Goal: Check status: Check status

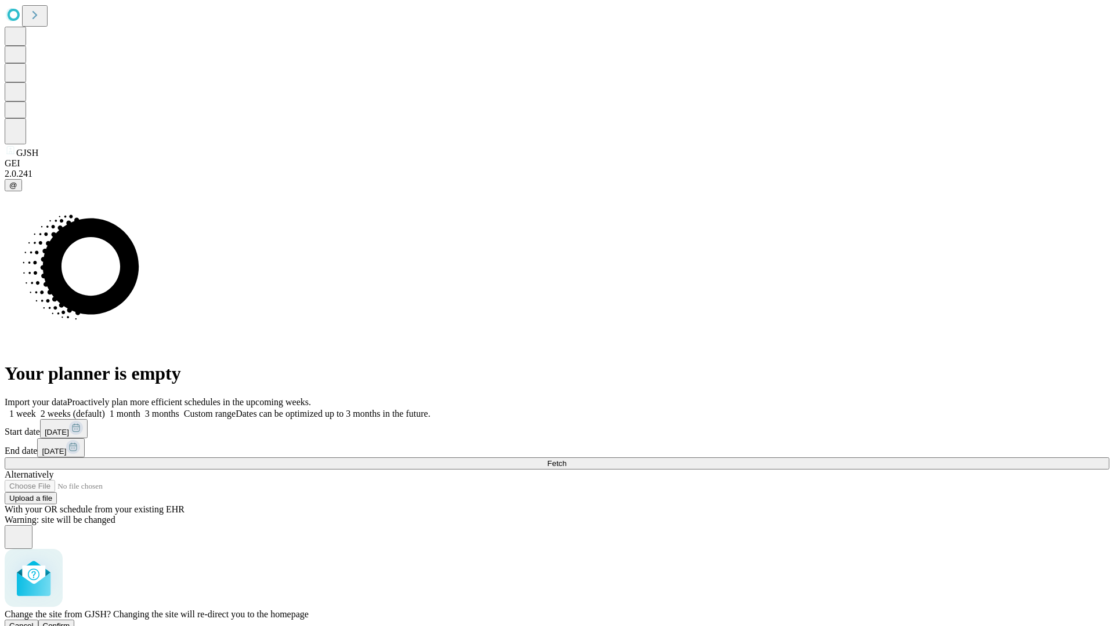
click at [70, 622] on span "Confirm" at bounding box center [56, 626] width 27 height 9
click at [105, 409] on label "2 weeks (default)" at bounding box center [70, 414] width 69 height 10
click at [566, 459] on span "Fetch" at bounding box center [556, 463] width 19 height 9
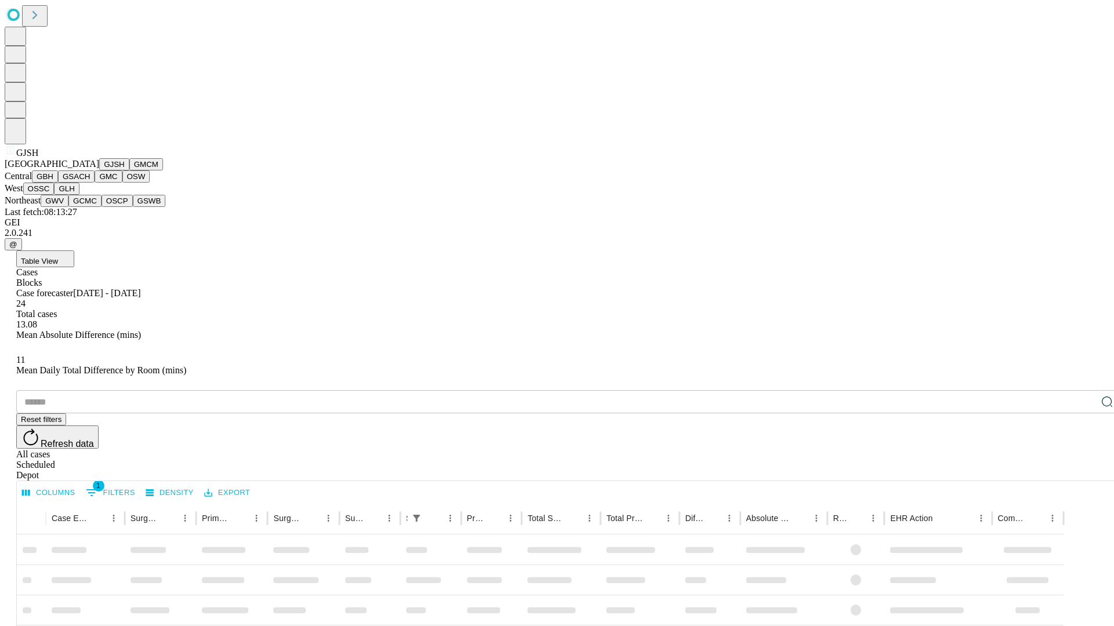
click at [129, 171] on button "GMCM" at bounding box center [146, 164] width 34 height 12
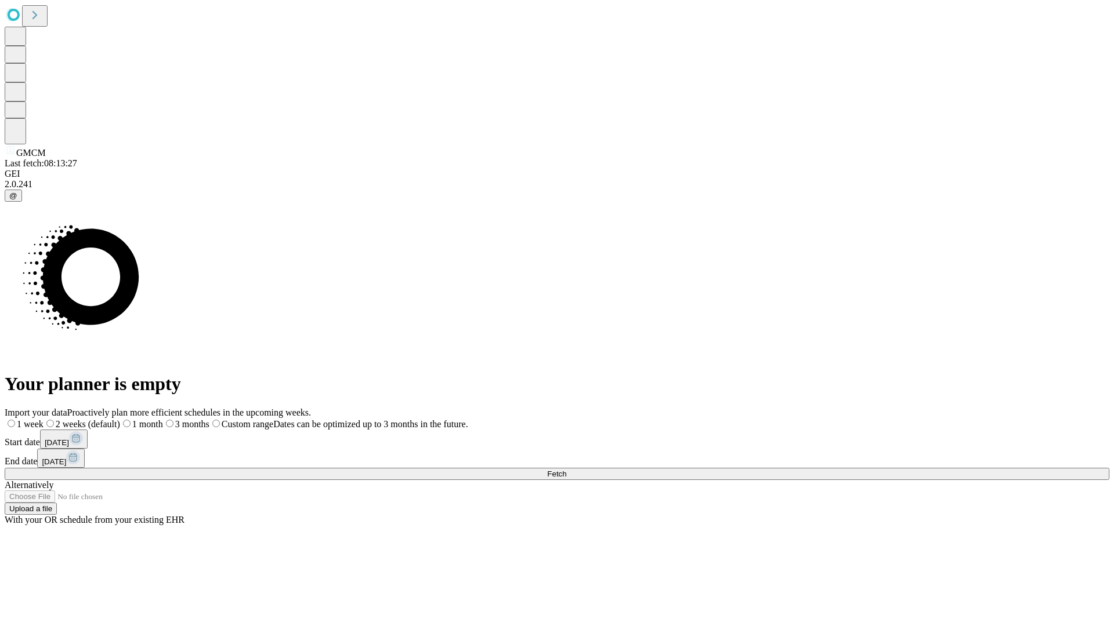
click at [120, 419] on label "2 weeks (default)" at bounding box center [82, 424] width 77 height 10
click at [566, 470] on span "Fetch" at bounding box center [556, 474] width 19 height 9
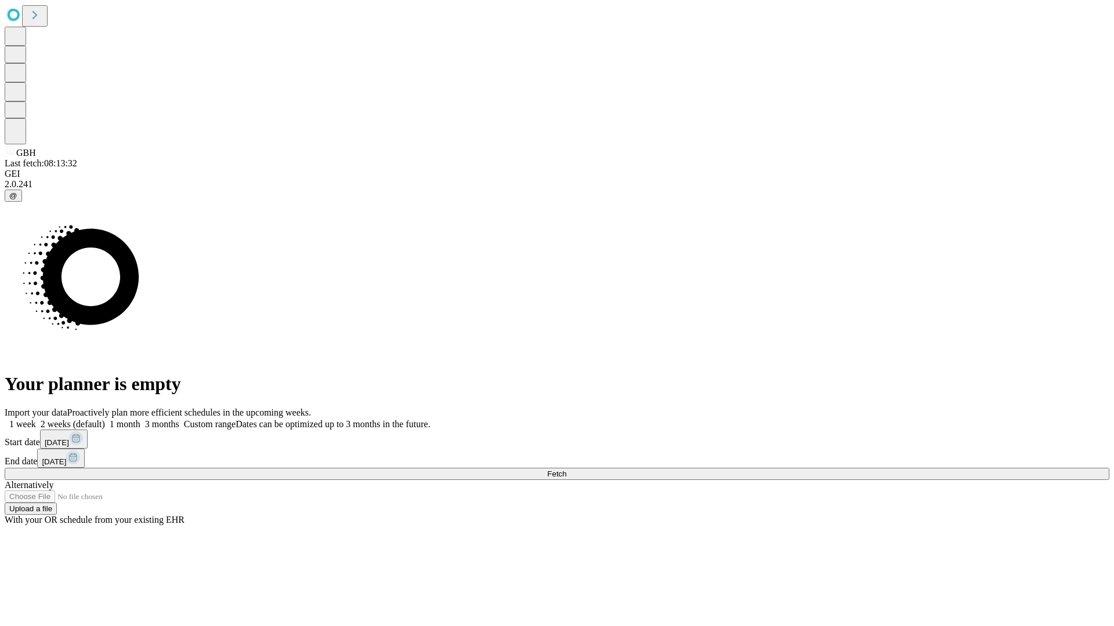
click at [105, 419] on label "2 weeks (default)" at bounding box center [70, 424] width 69 height 10
click at [566, 470] on span "Fetch" at bounding box center [556, 474] width 19 height 9
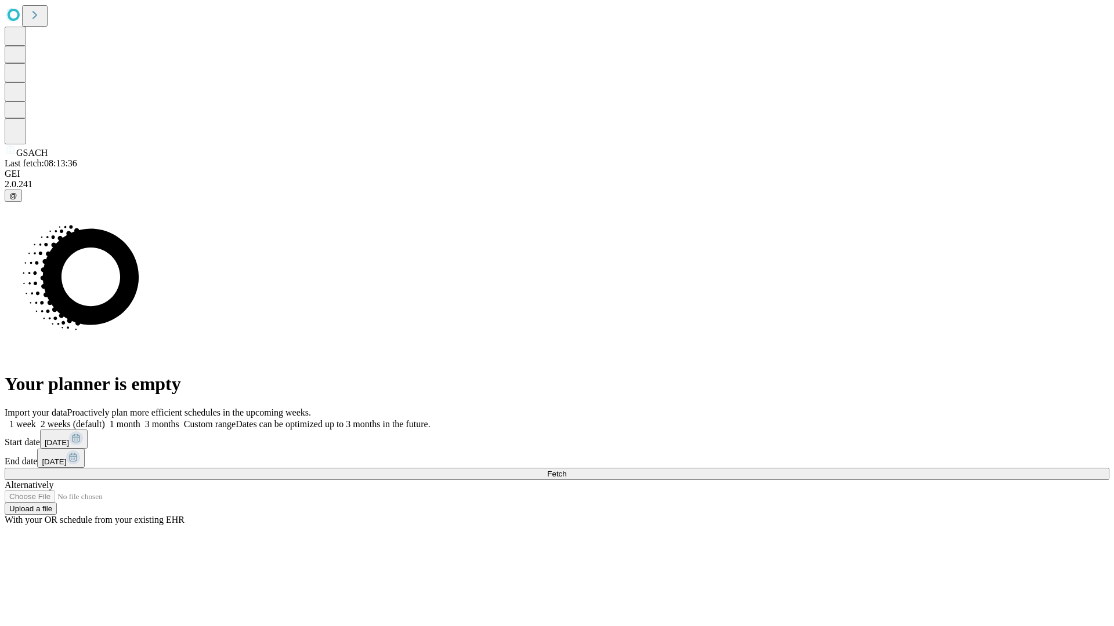
click at [566, 470] on span "Fetch" at bounding box center [556, 474] width 19 height 9
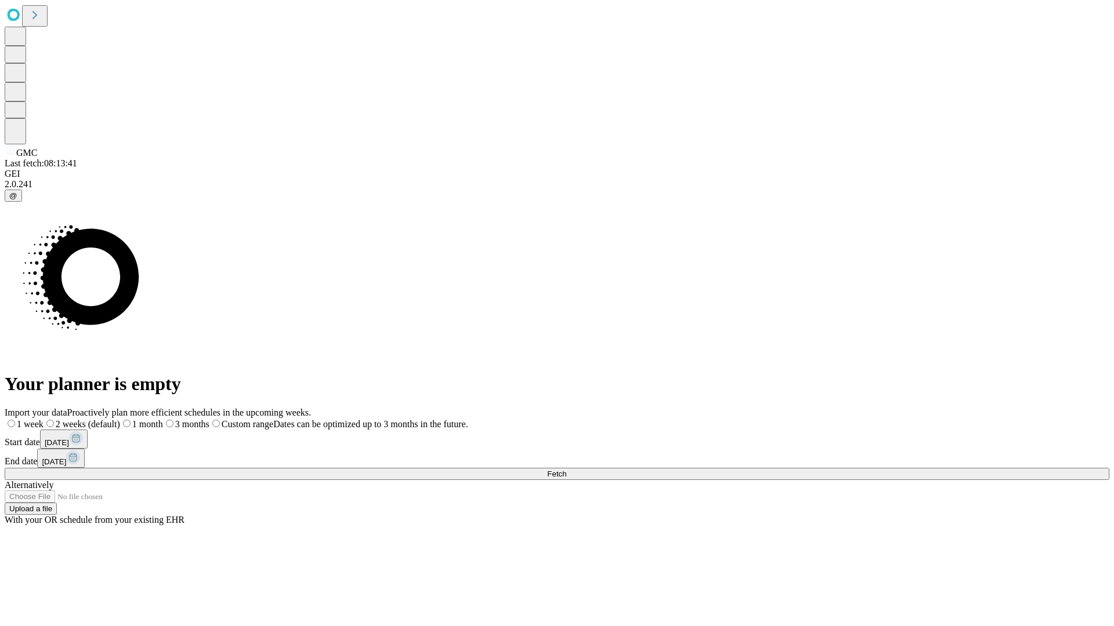
click at [120, 419] on label "2 weeks (default)" at bounding box center [82, 424] width 77 height 10
click at [566, 470] on span "Fetch" at bounding box center [556, 474] width 19 height 9
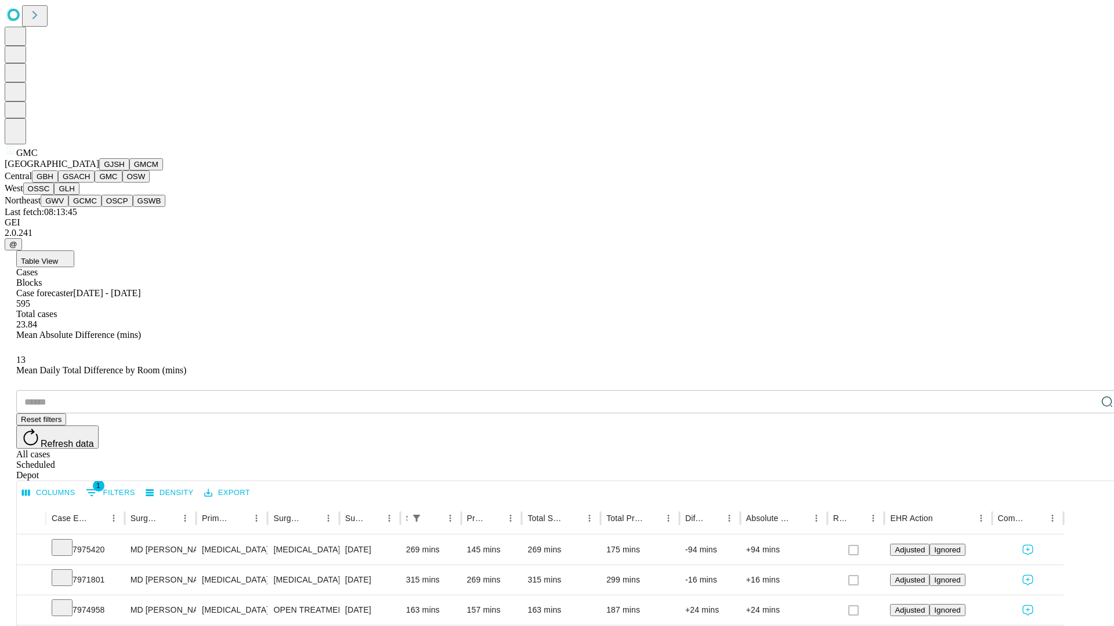
click at [122, 183] on button "OSW" at bounding box center [136, 177] width 28 height 12
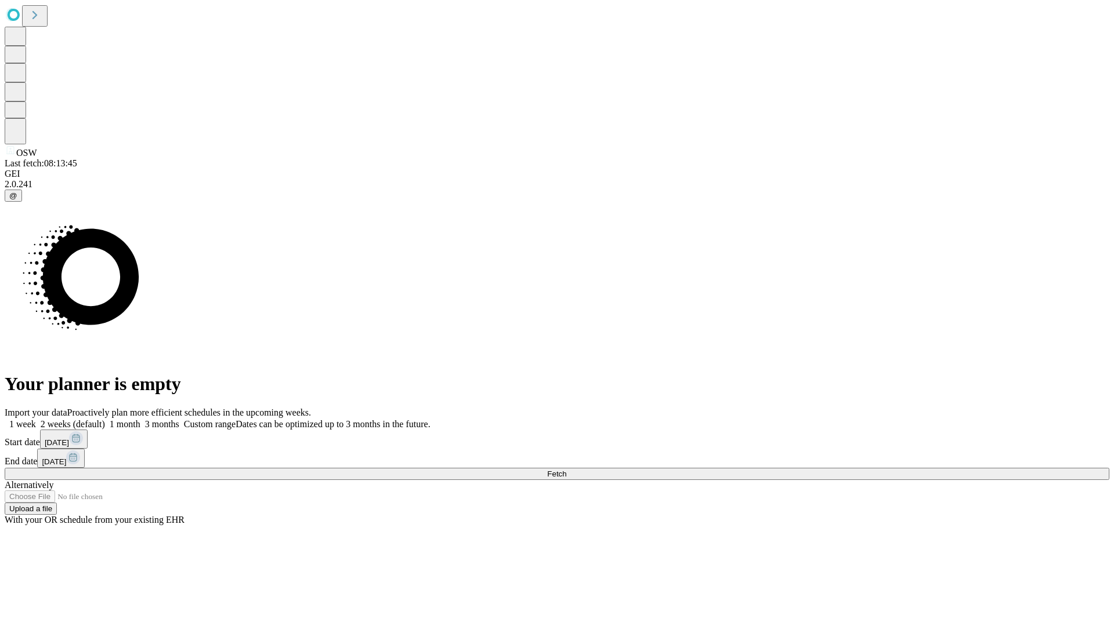
click at [105, 419] on label "2 weeks (default)" at bounding box center [70, 424] width 69 height 10
click at [566, 470] on span "Fetch" at bounding box center [556, 474] width 19 height 9
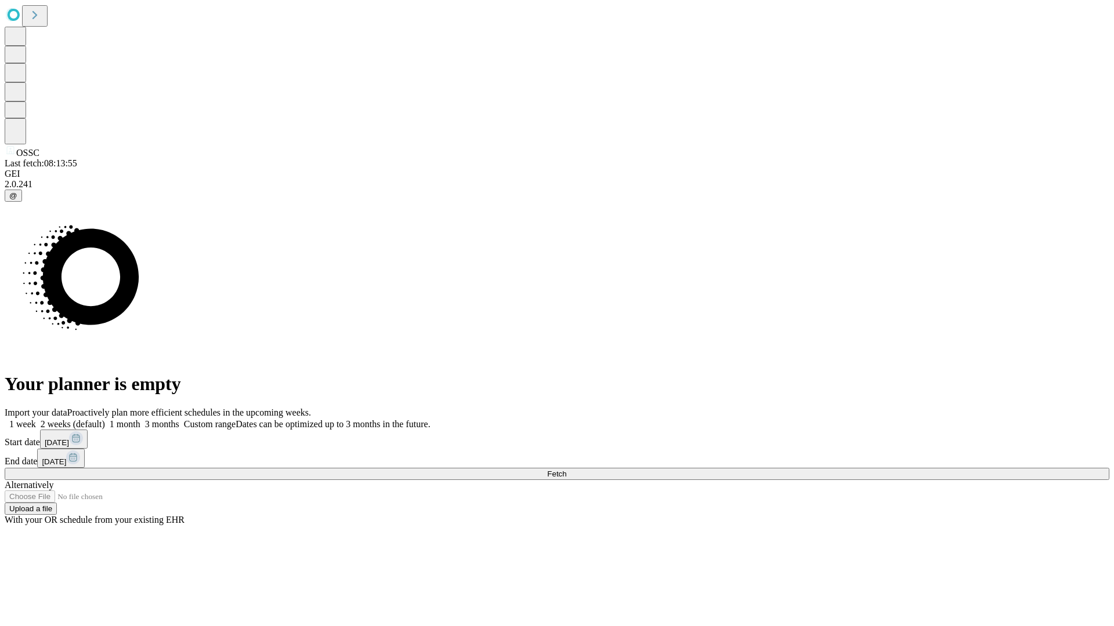
click at [105, 419] on label "2 weeks (default)" at bounding box center [70, 424] width 69 height 10
click at [566, 470] on span "Fetch" at bounding box center [556, 474] width 19 height 9
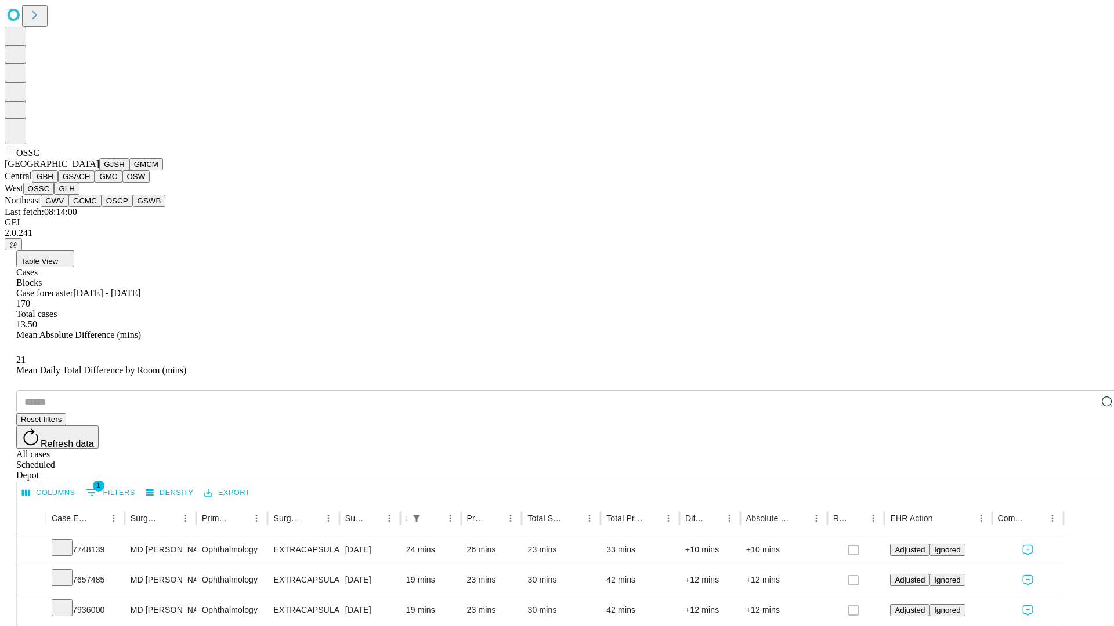
click at [79, 195] on button "GLH" at bounding box center [66, 189] width 25 height 12
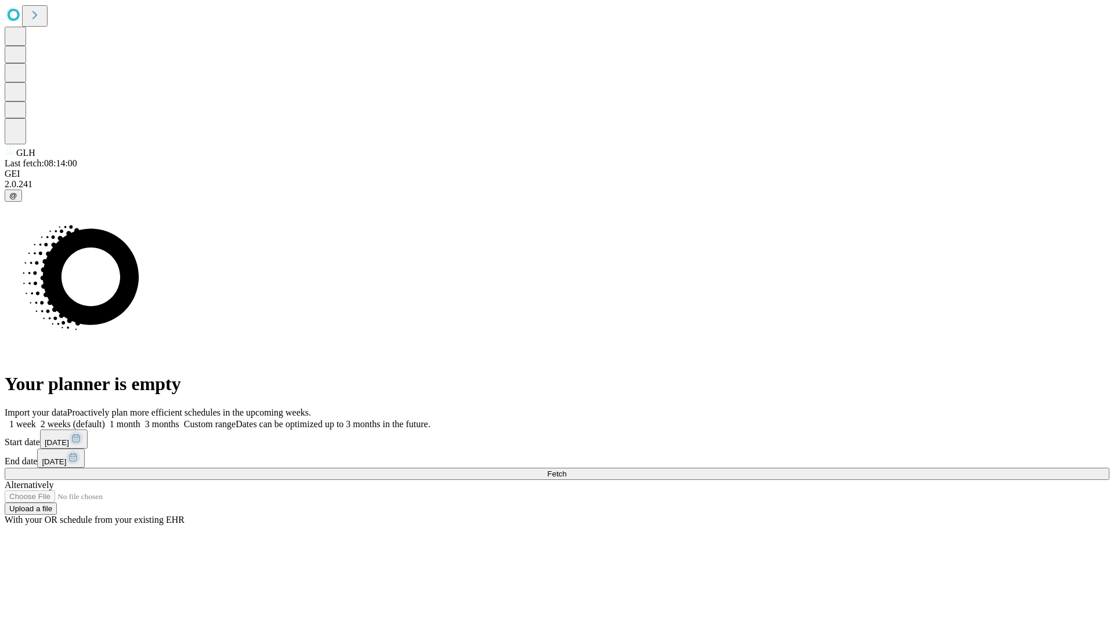
click at [105, 419] on label "2 weeks (default)" at bounding box center [70, 424] width 69 height 10
click at [566, 470] on span "Fetch" at bounding box center [556, 474] width 19 height 9
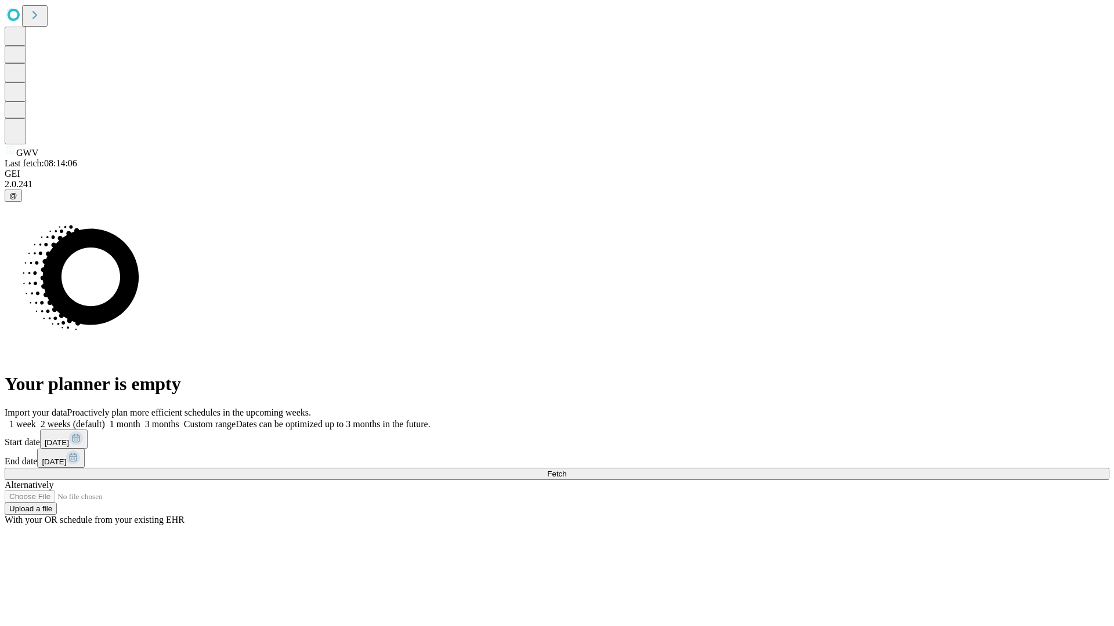
click at [566, 470] on span "Fetch" at bounding box center [556, 474] width 19 height 9
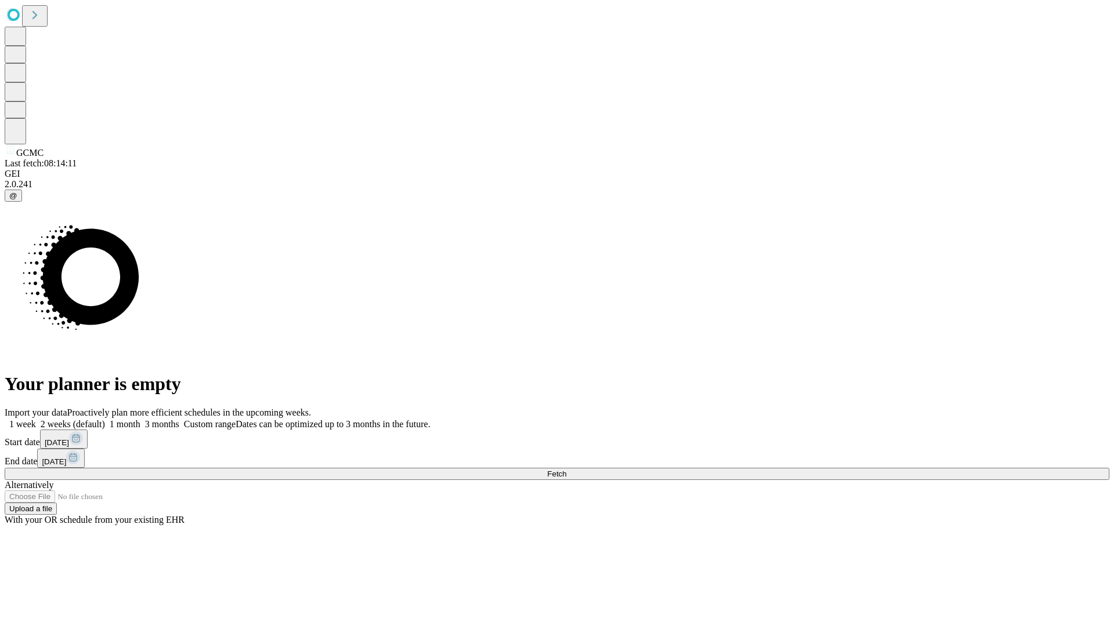
click at [105, 419] on label "2 weeks (default)" at bounding box center [70, 424] width 69 height 10
click at [566, 470] on span "Fetch" at bounding box center [556, 474] width 19 height 9
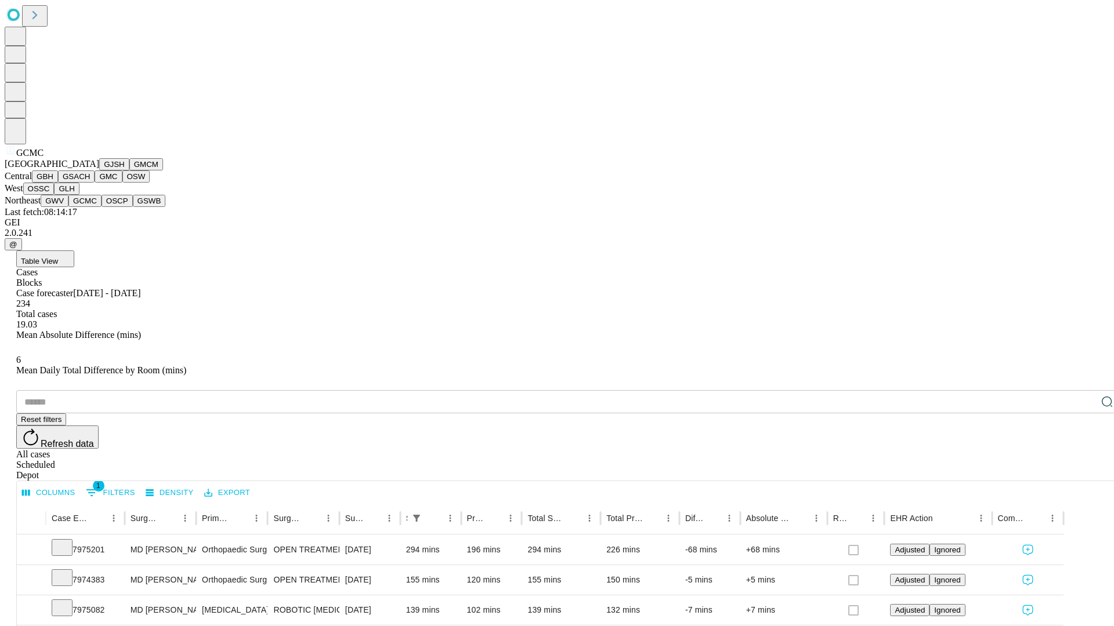
click at [102, 207] on button "OSCP" at bounding box center [117, 201] width 31 height 12
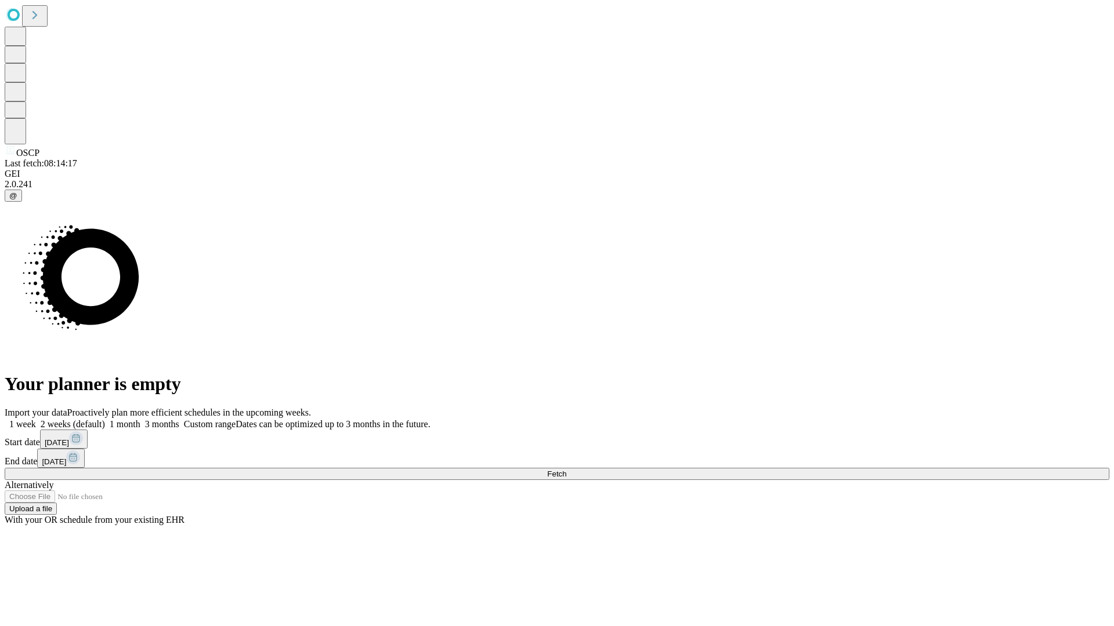
click at [566, 470] on span "Fetch" at bounding box center [556, 474] width 19 height 9
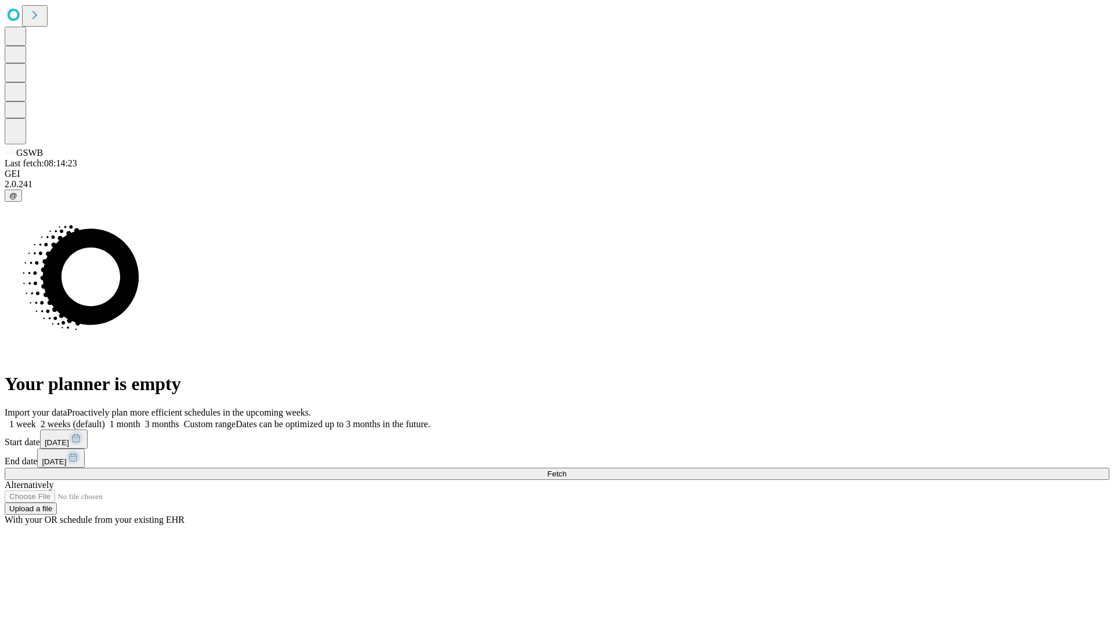
click at [105, 419] on label "2 weeks (default)" at bounding box center [70, 424] width 69 height 10
click at [566, 470] on span "Fetch" at bounding box center [556, 474] width 19 height 9
